Goal: Information Seeking & Learning: Understand process/instructions

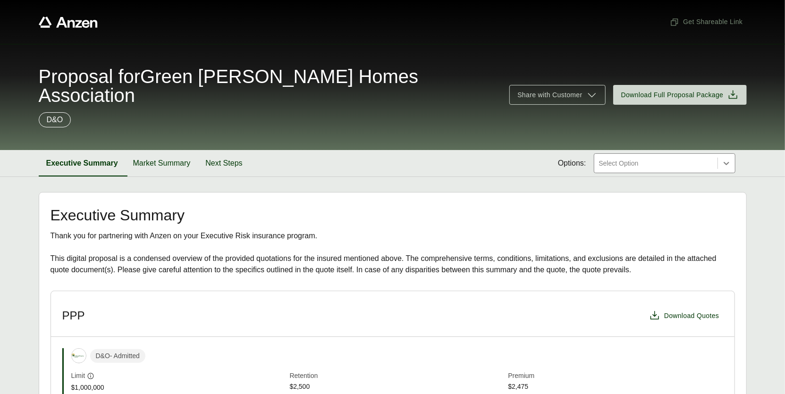
click at [168, 73] on span "Proposal for Green [PERSON_NAME] Homes Association" at bounding box center [269, 86] width 460 height 38
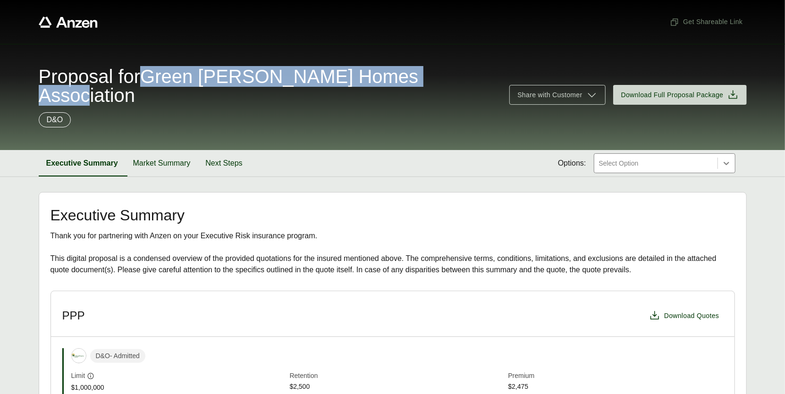
drag, startPoint x: 156, startPoint y: 75, endPoint x: 479, endPoint y: 85, distance: 323.1
click at [302, 85] on div "Proposal for Green [PERSON_NAME] Homes Association" at bounding box center [269, 86] width 460 height 38
copy span "Green [PERSON_NAME] Homes Association"
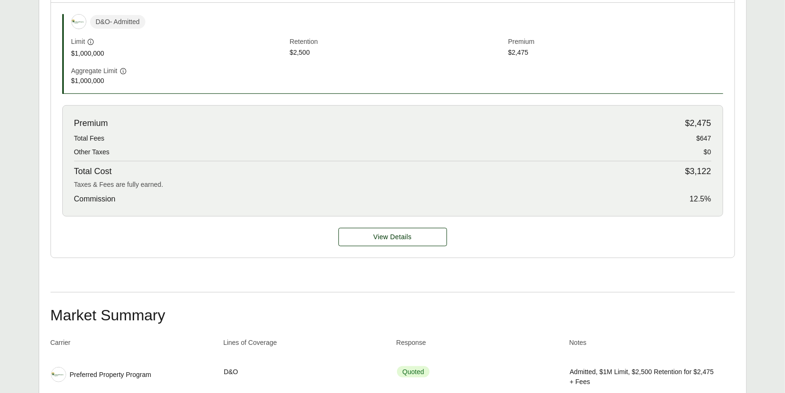
scroll to position [372, 0]
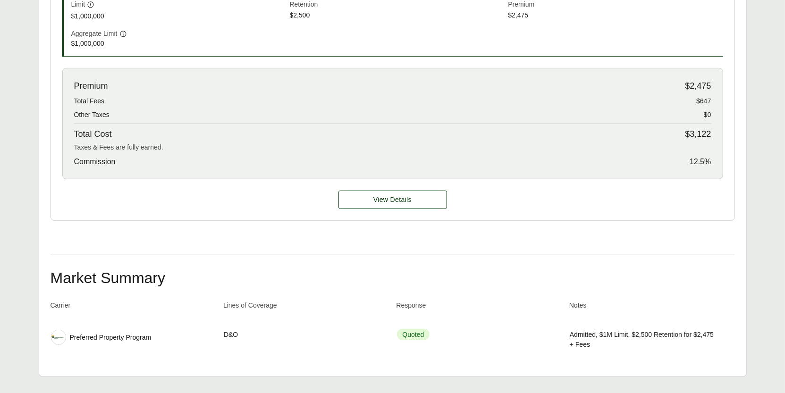
click at [302, 189] on div "View Details" at bounding box center [393, 199] width 684 height 41
click at [302, 195] on span "View Details" at bounding box center [392, 200] width 38 height 10
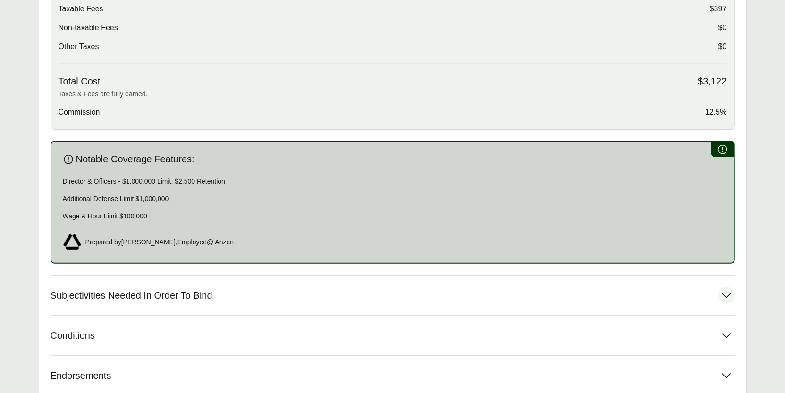
click at [146, 290] on span "Subjectivities Needed In Order To Bind" at bounding box center [132, 296] width 162 height 12
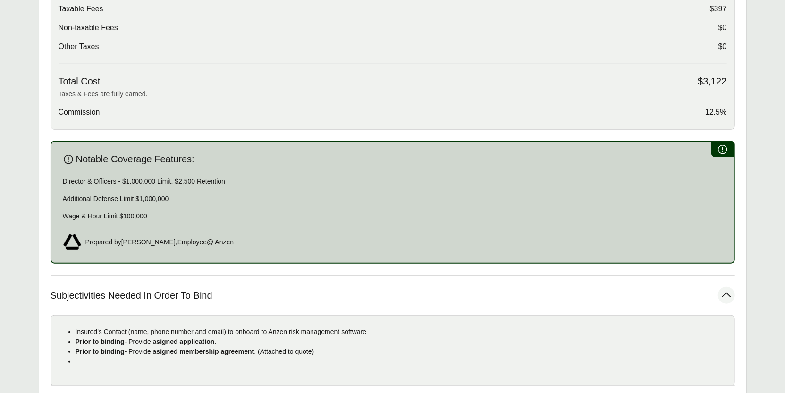
scroll to position [564, 0]
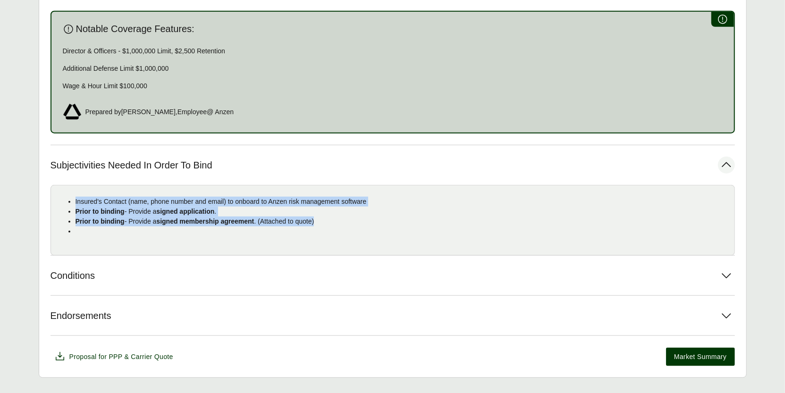
drag, startPoint x: 257, startPoint y: 196, endPoint x: 74, endPoint y: 178, distance: 184.0
click at [73, 197] on ul "Insured's Contact (name, phone number and email) to onboard to Anzen risk manag…" at bounding box center [393, 217] width 668 height 40
copy ul "Insured's Contact (name, phone number and email) to onboard to Anzen risk manag…"
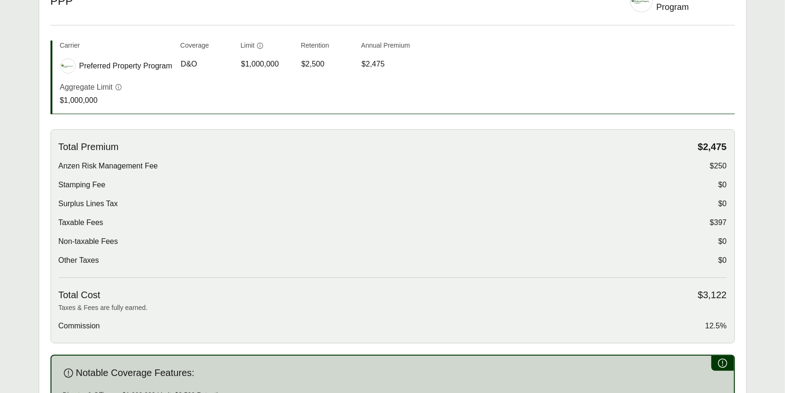
scroll to position [0, 0]
